Goal: Information Seeking & Learning: Learn about a topic

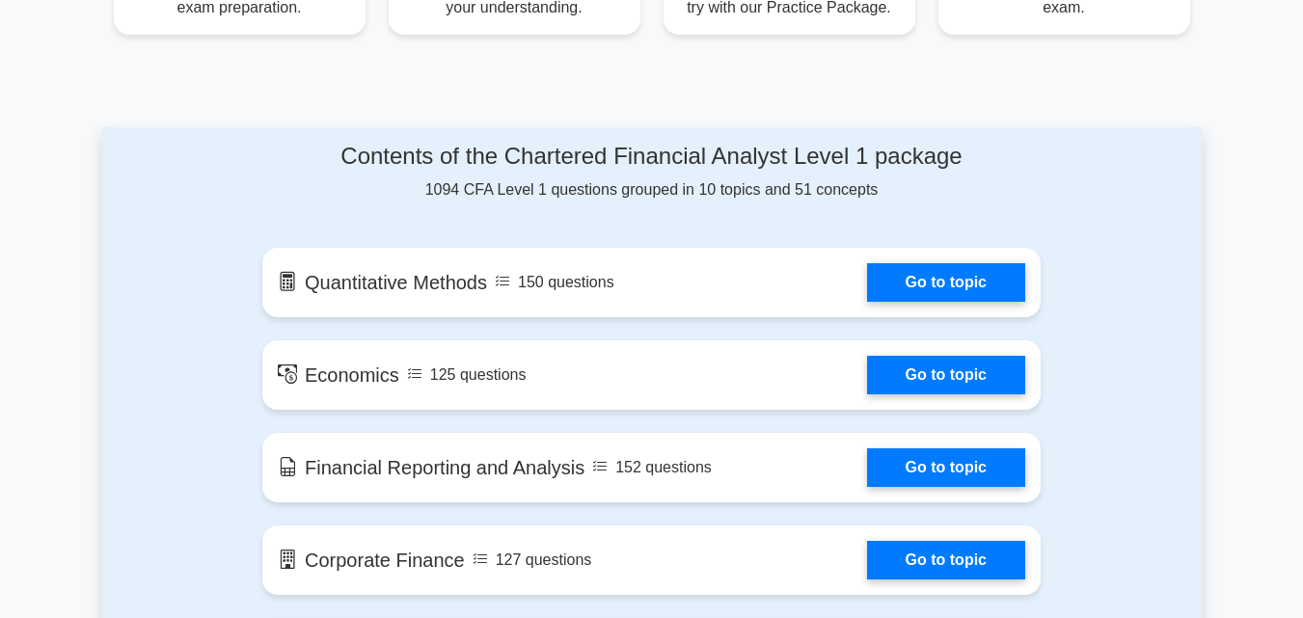
scroll to position [964, 0]
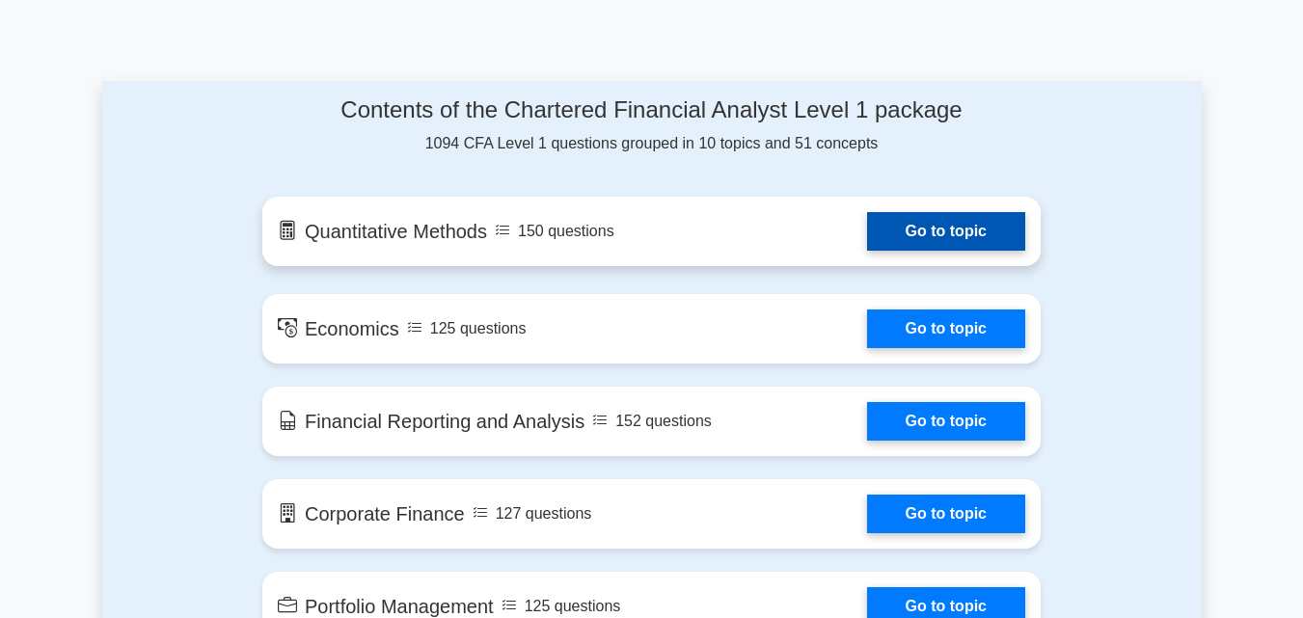
click at [900, 237] on link "Go to topic" at bounding box center [946, 231] width 158 height 39
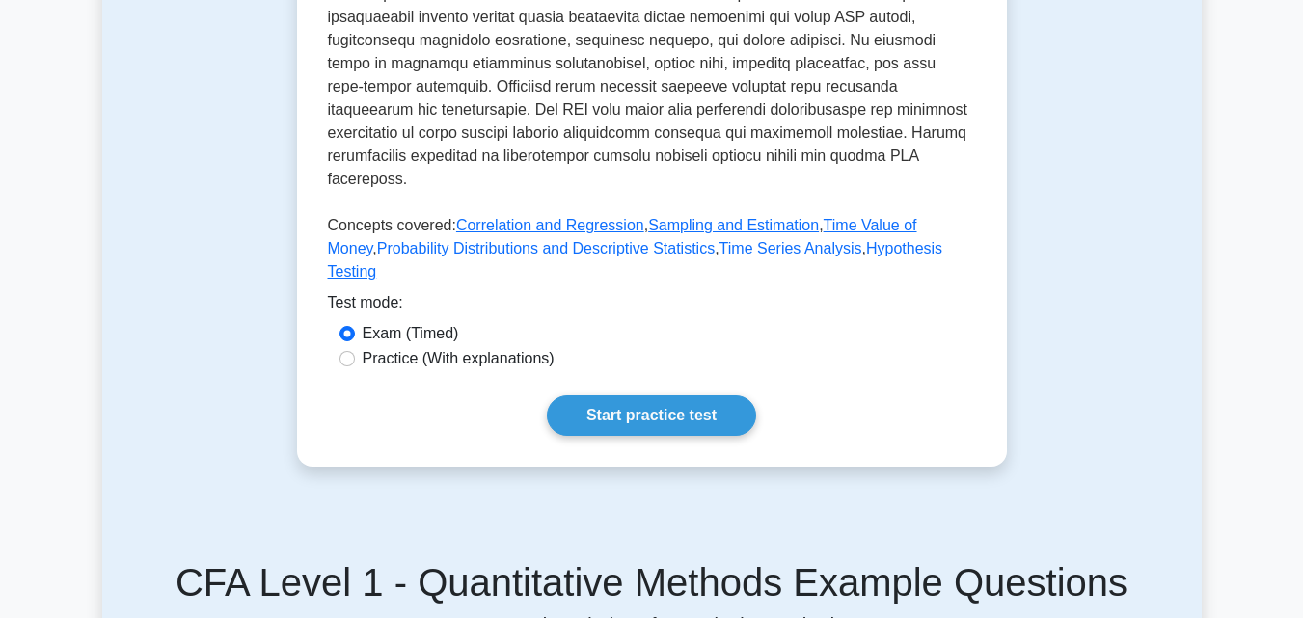
scroll to position [868, 0]
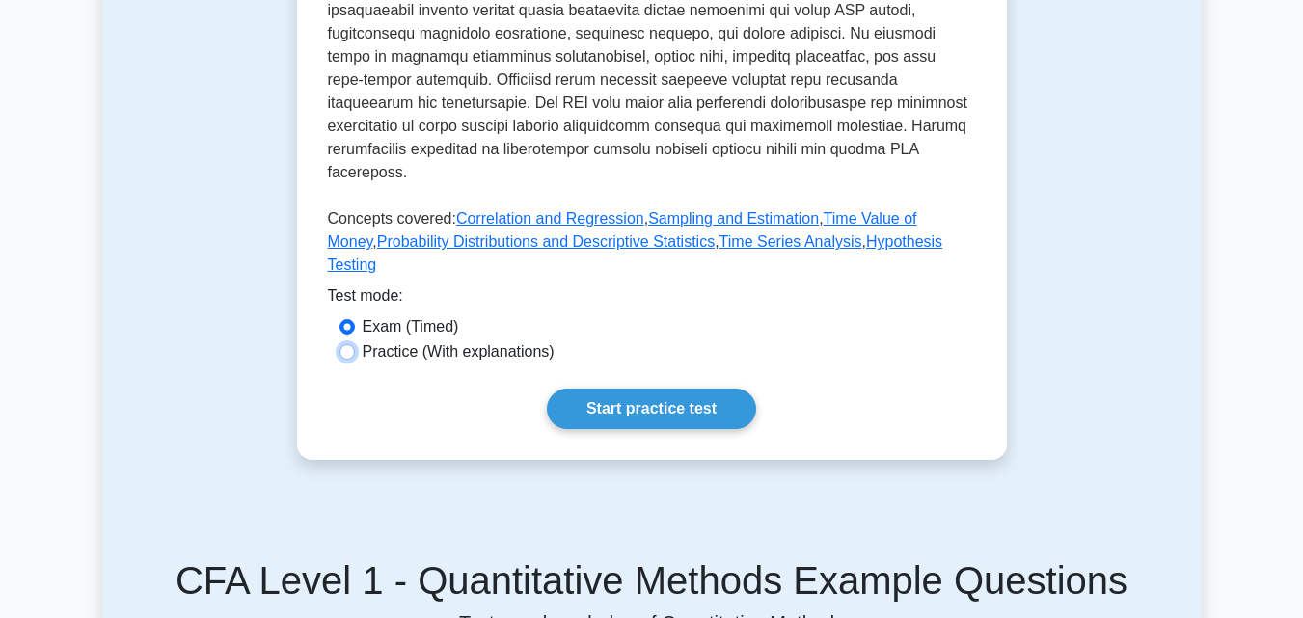
click at [345, 353] on input "Practice (With explanations)" at bounding box center [346, 351] width 15 height 15
radio input "true"
click at [649, 416] on link "Start practice test" at bounding box center [651, 409] width 209 height 40
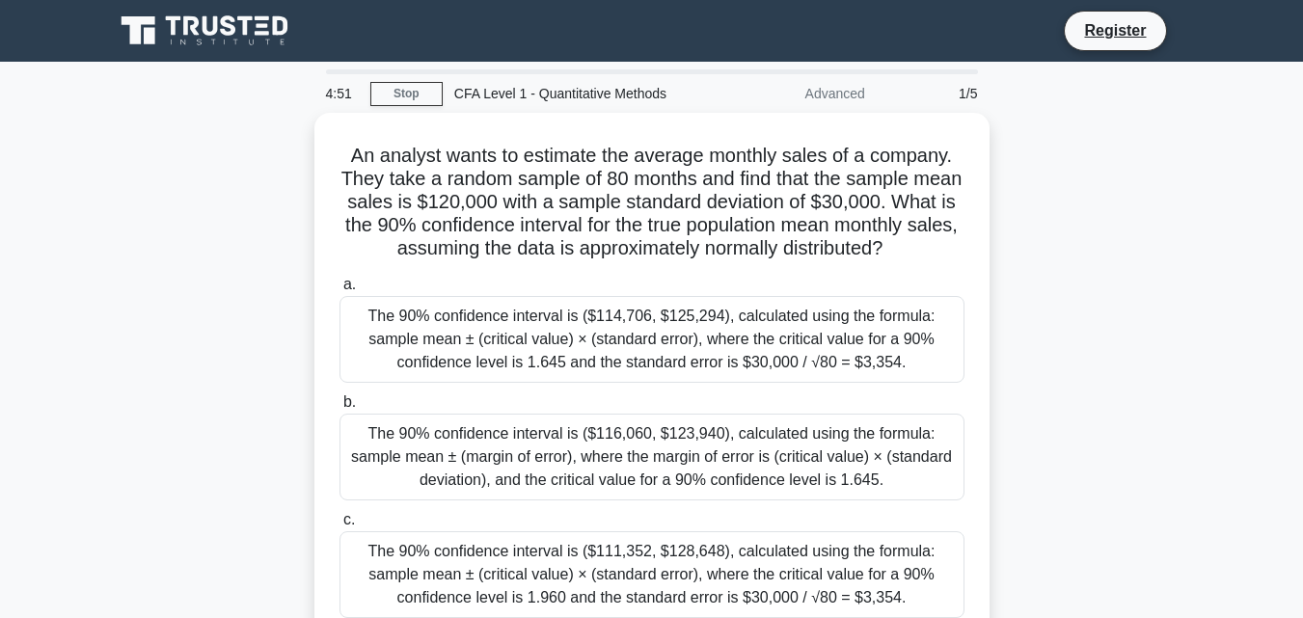
click at [566, 99] on div "CFA Level 1 - Quantitative Methods" at bounding box center [575, 93] width 265 height 39
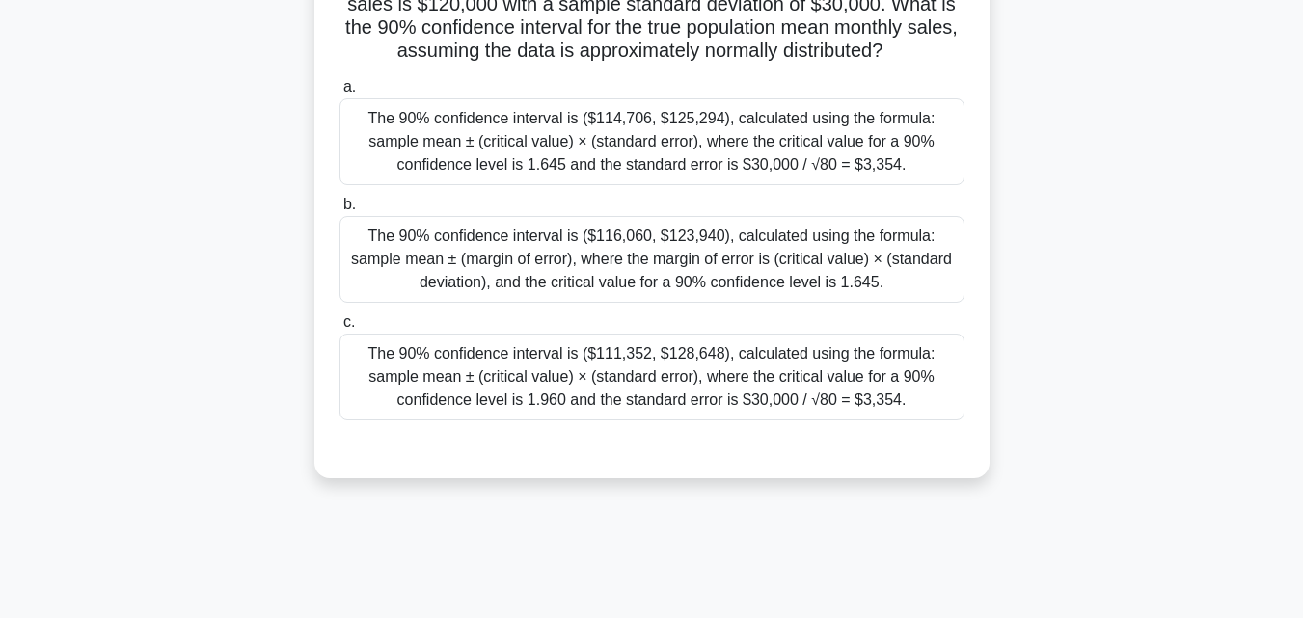
scroll to position [96, 0]
